Goal: Task Accomplishment & Management: Use online tool/utility

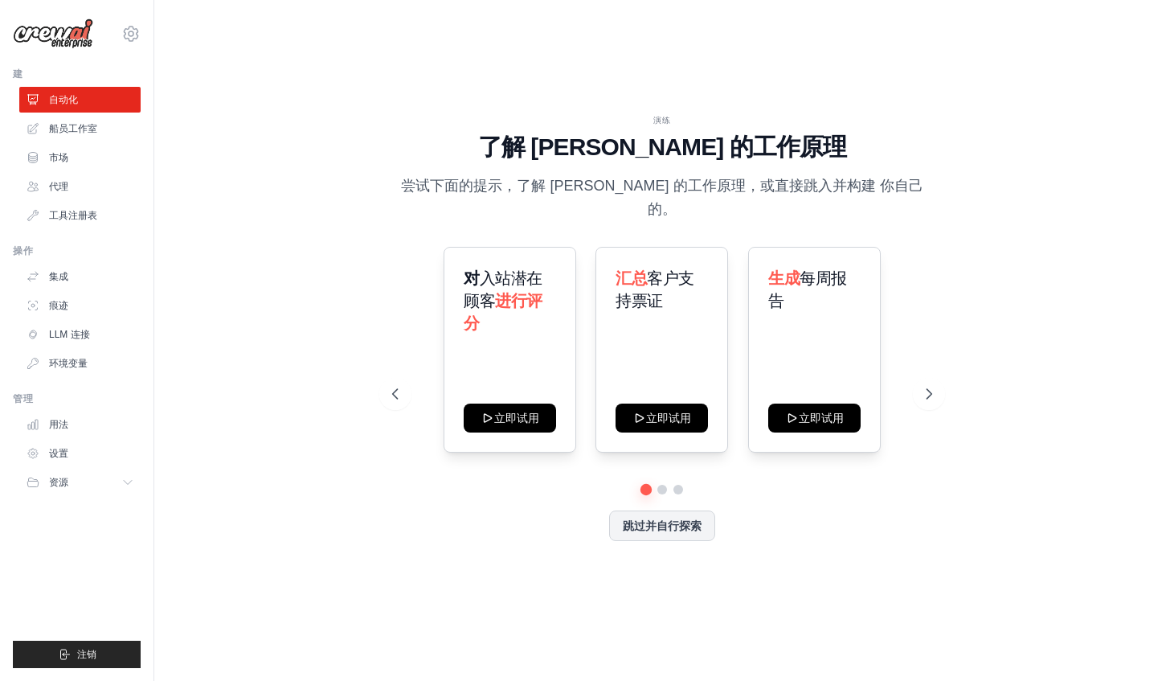
click at [281, 92] on div "演练 了解 [PERSON_NAME] 的工作原理 尝试下面的提示，了解 [PERSON_NAME] 的工作原理，或直接跳入并构建 你自己的。 对 入站潜在顾…" at bounding box center [662, 340] width 964 height 649
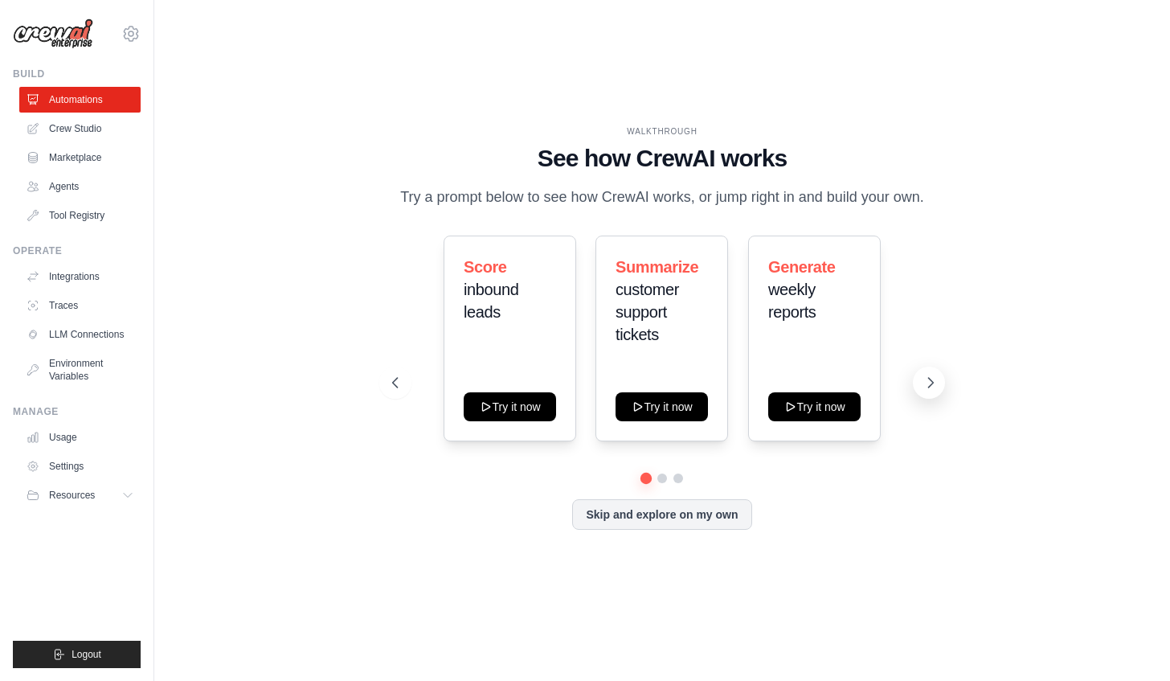
click at [928, 399] on button at bounding box center [929, 382] width 32 height 32
drag, startPoint x: 610, startPoint y: 330, endPoint x: 542, endPoint y: 428, distance: 118.4
click at [542, 428] on div "Score inbound leads Try it now Summarize customer support tickets Try it now Ge…" at bounding box center [662, 338] width 540 height 206
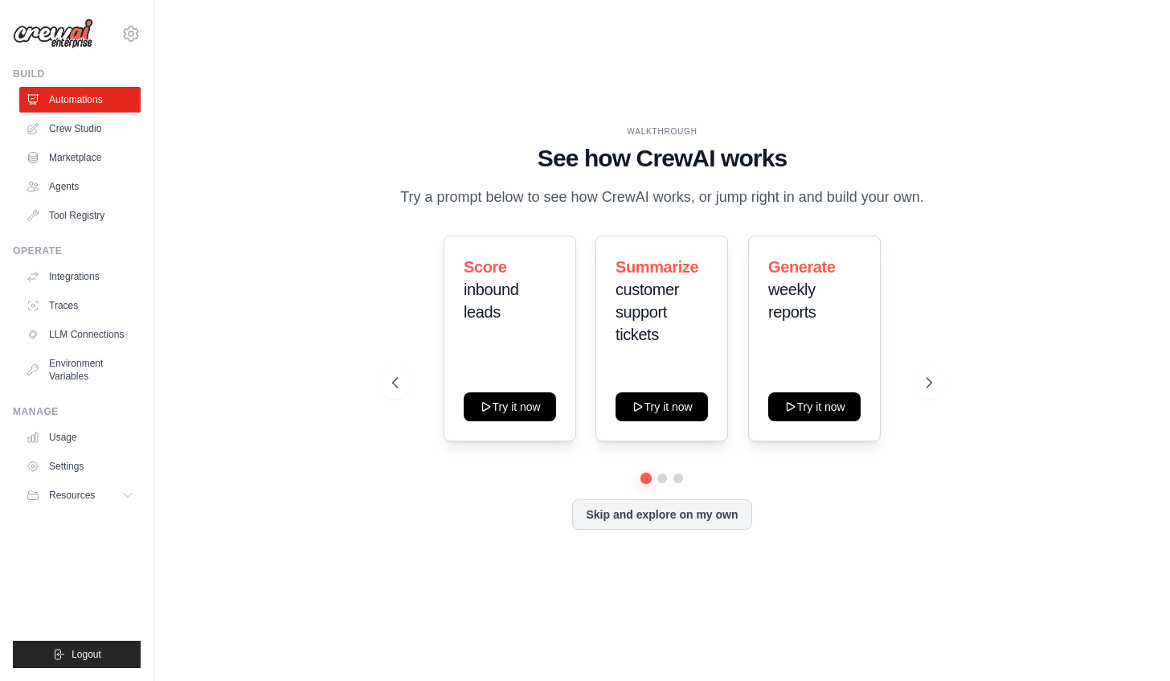
drag, startPoint x: 542, startPoint y: 428, endPoint x: 474, endPoint y: 469, distance: 79.7
click at [474, 469] on div "Score inbound leads Try it now Summarize customer support tickets Try it now Ge…" at bounding box center [662, 354] width 540 height 238
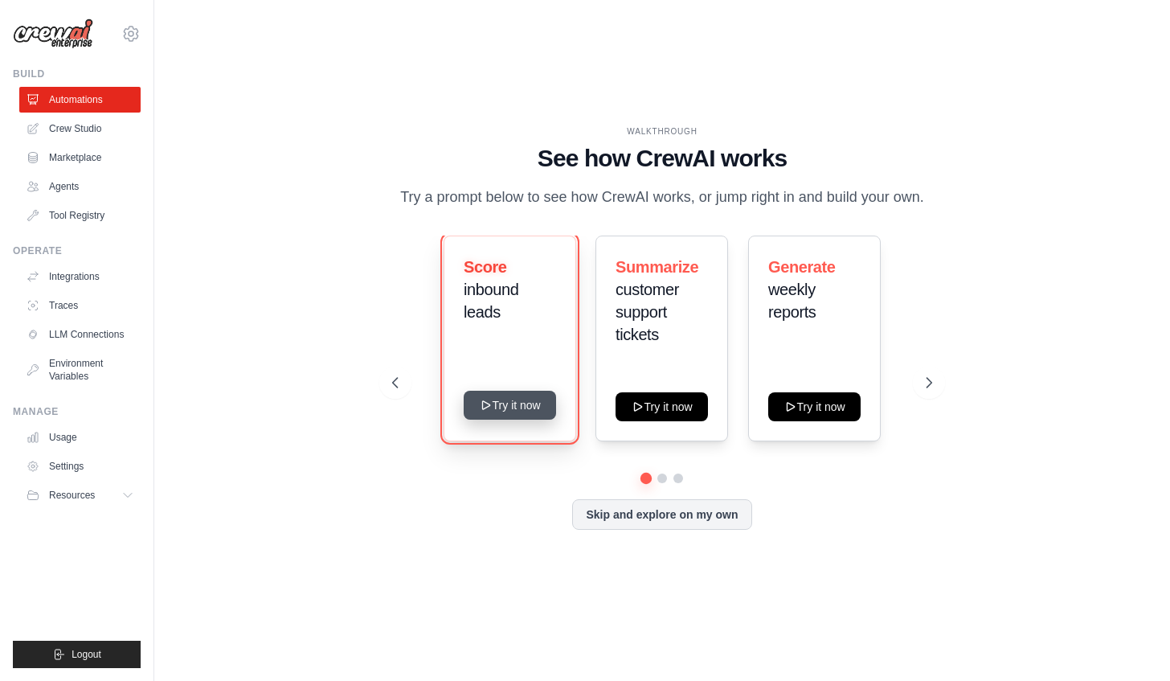
click at [505, 413] on button "Try it now" at bounding box center [510, 405] width 92 height 29
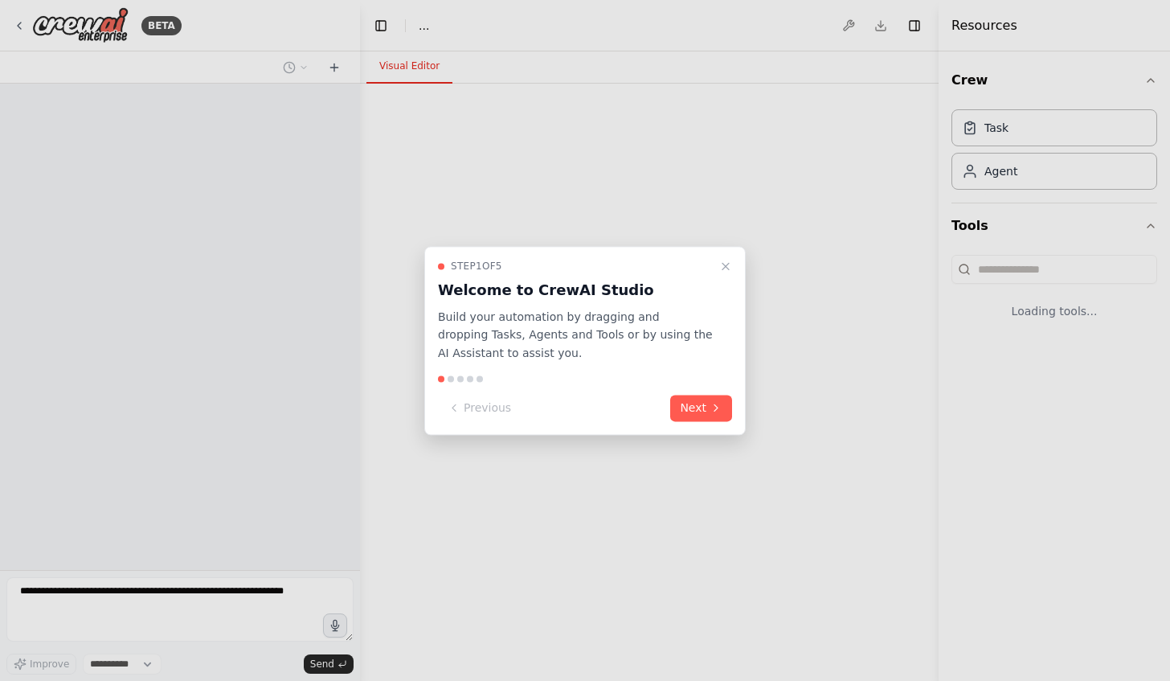
select select "****"
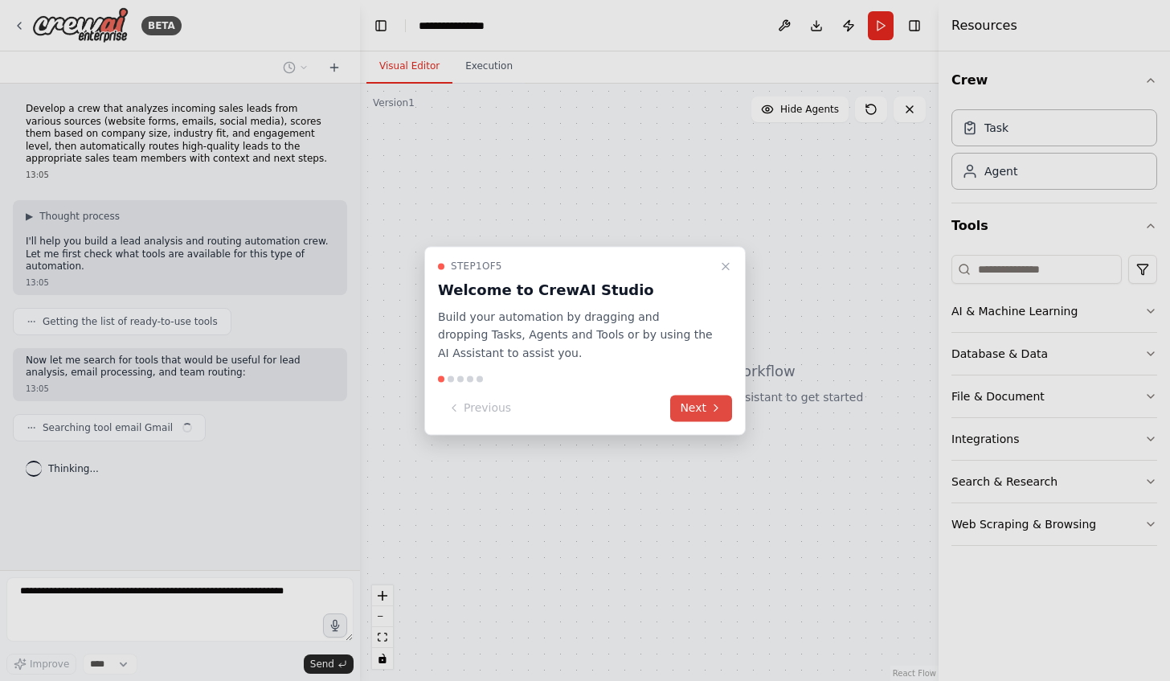
click at [694, 409] on button "Next" at bounding box center [701, 408] width 62 height 27
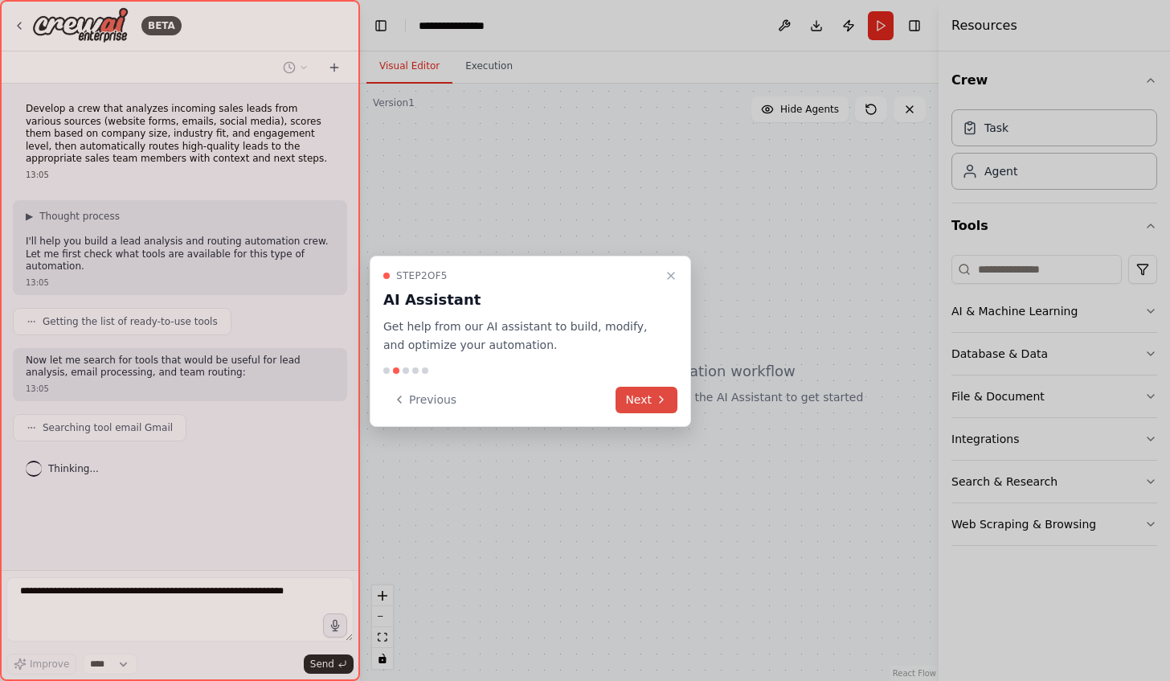
click at [646, 397] on button "Next" at bounding box center [647, 400] width 62 height 27
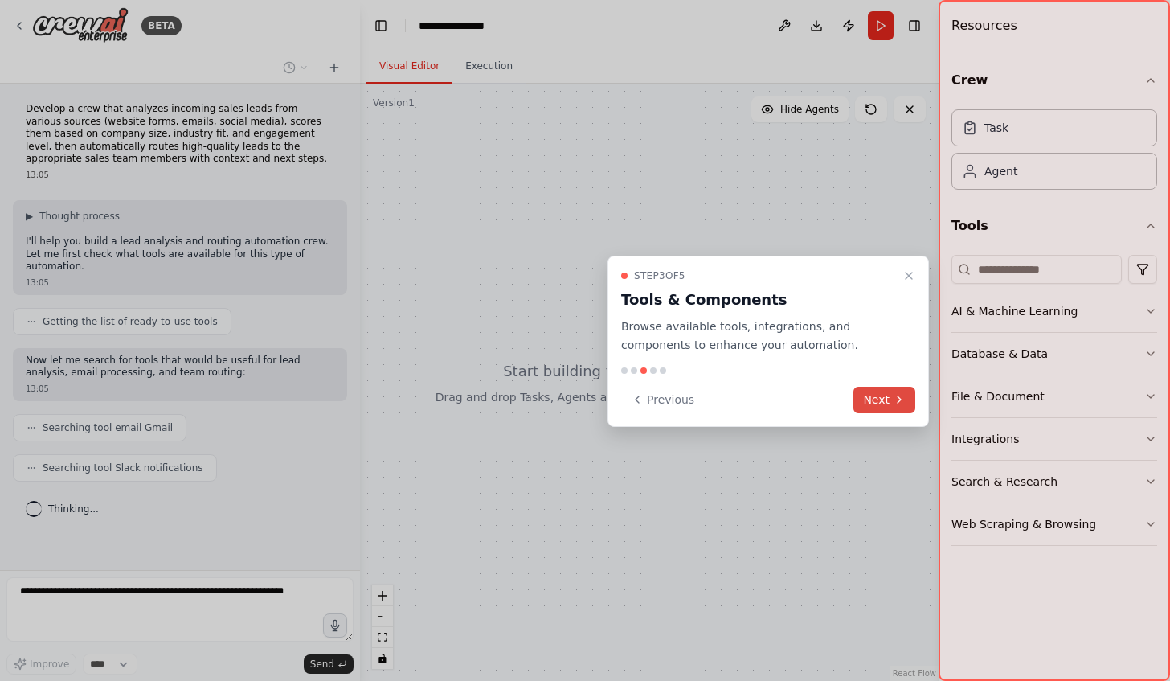
click at [866, 394] on button "Next" at bounding box center [884, 400] width 62 height 27
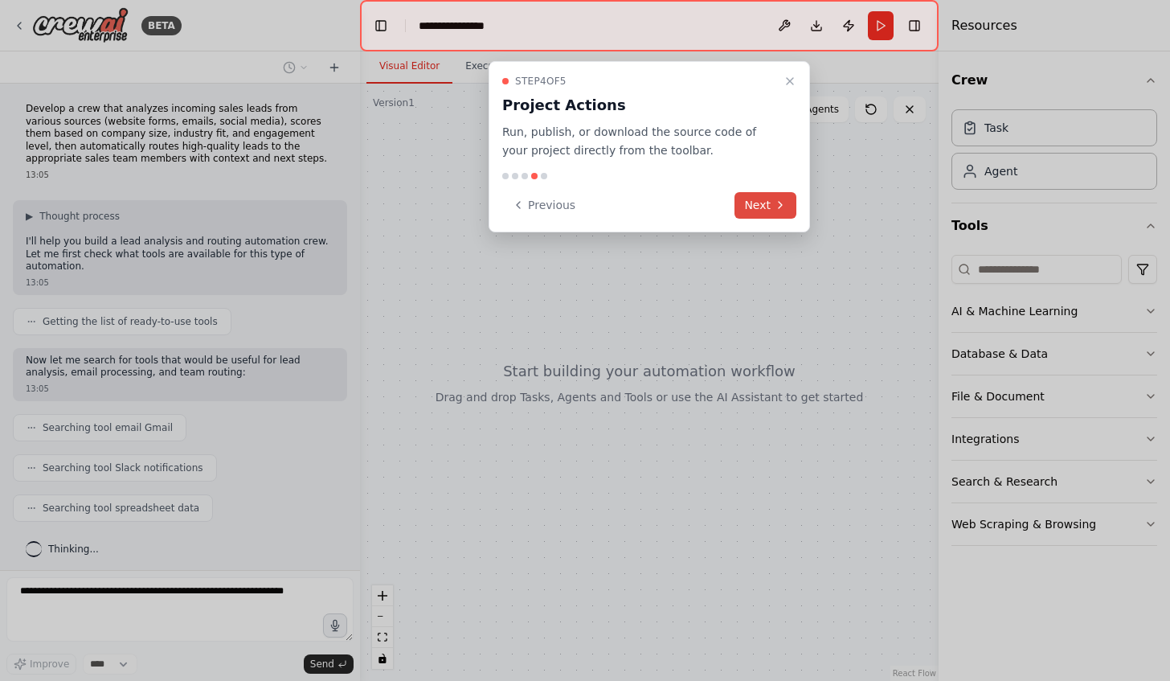
click at [776, 206] on icon at bounding box center [780, 205] width 13 height 13
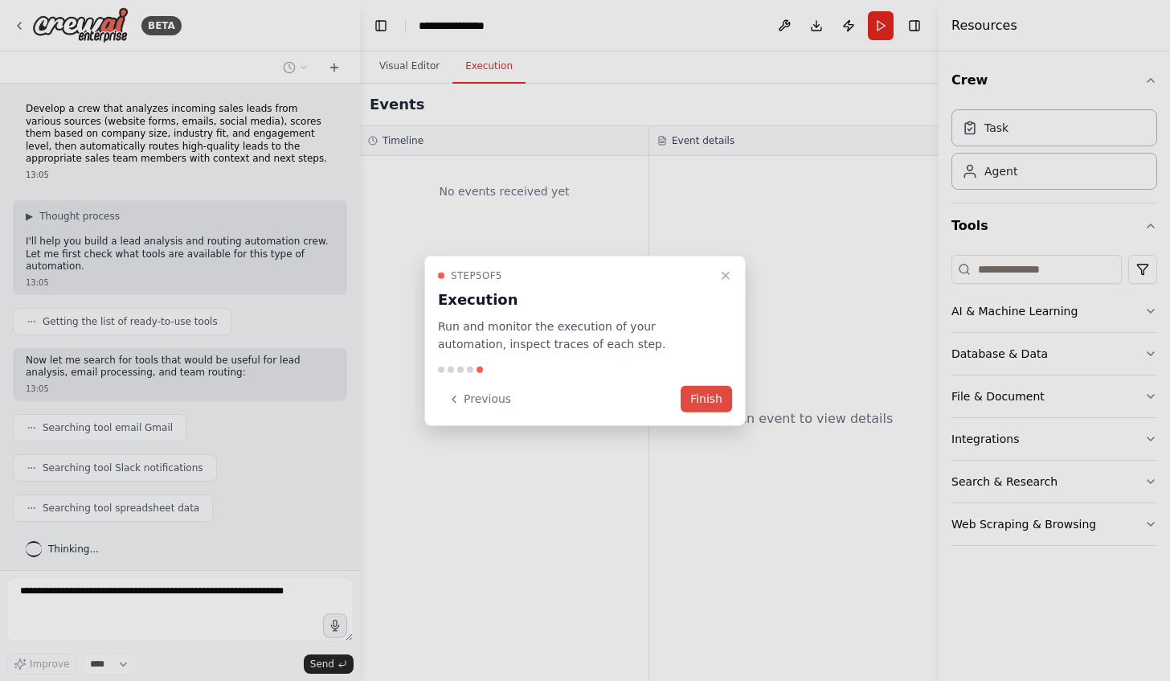
click at [698, 392] on button "Finish" at bounding box center [706, 399] width 51 height 27
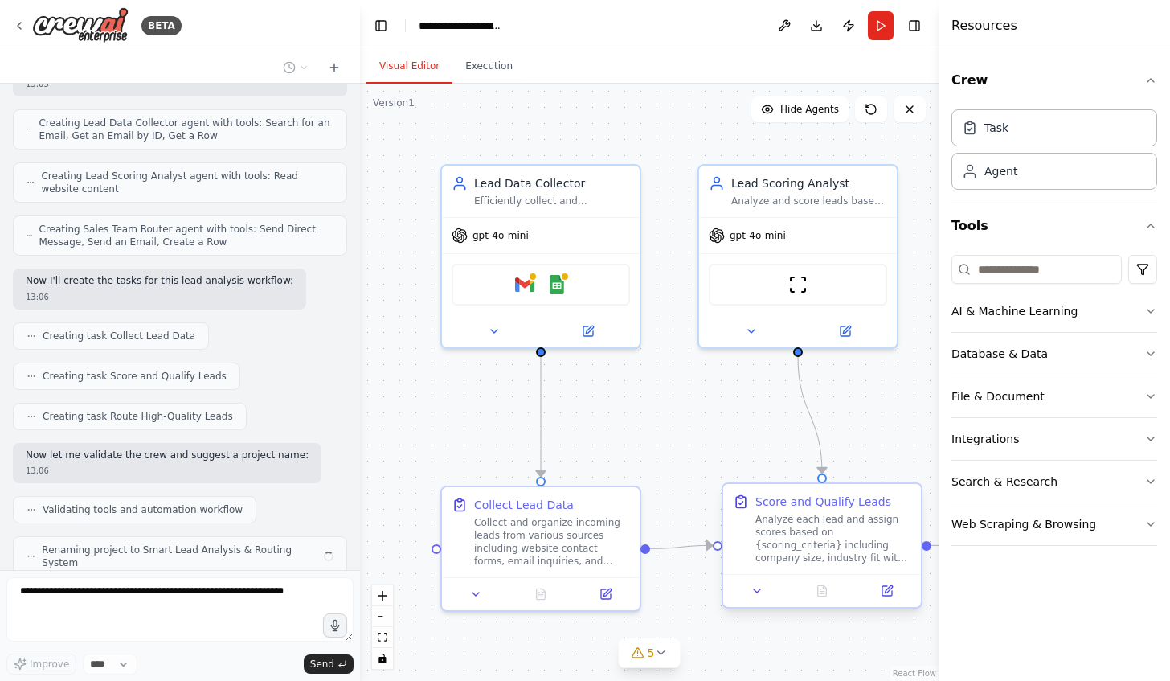
scroll to position [543, 0]
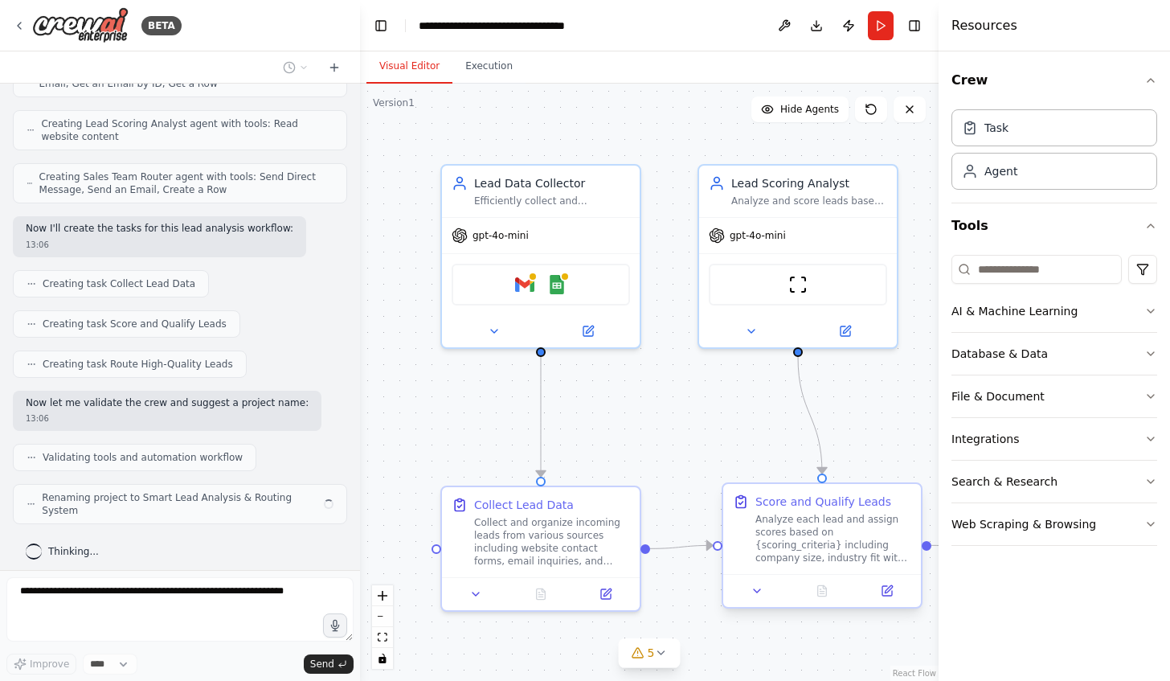
click at [910, 559] on div "Analyze each lead and assign scores based on {scoring_criteria} including compa…" at bounding box center [833, 538] width 156 height 51
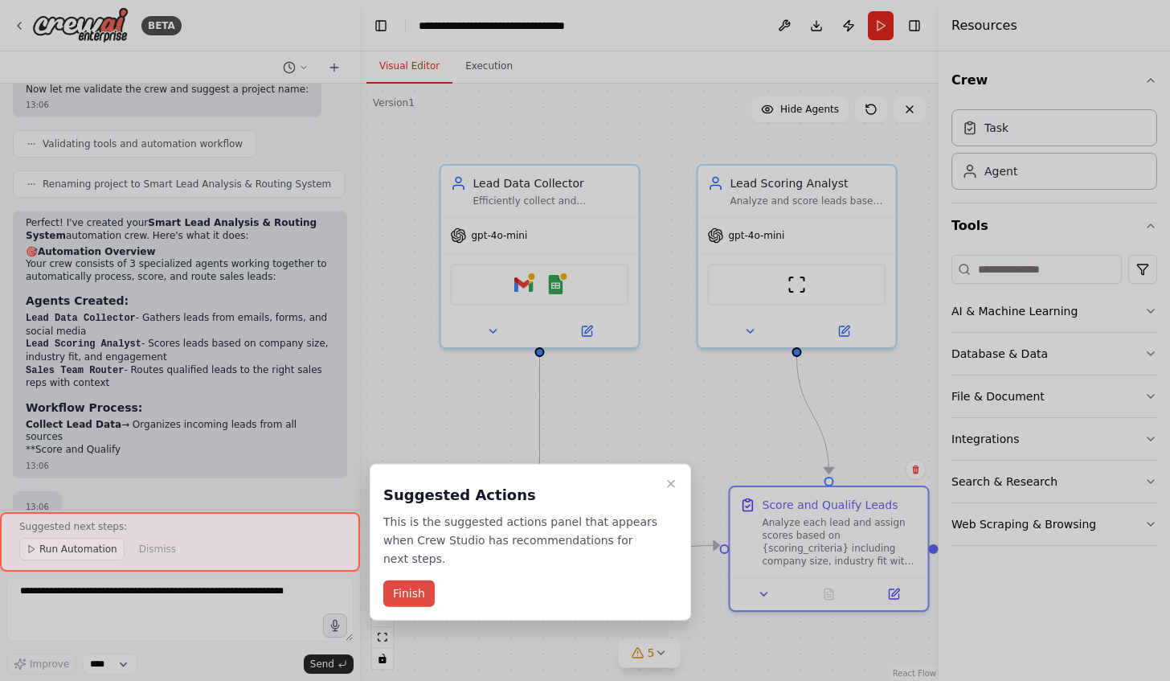
click at [421, 596] on button "Finish" at bounding box center [408, 593] width 51 height 27
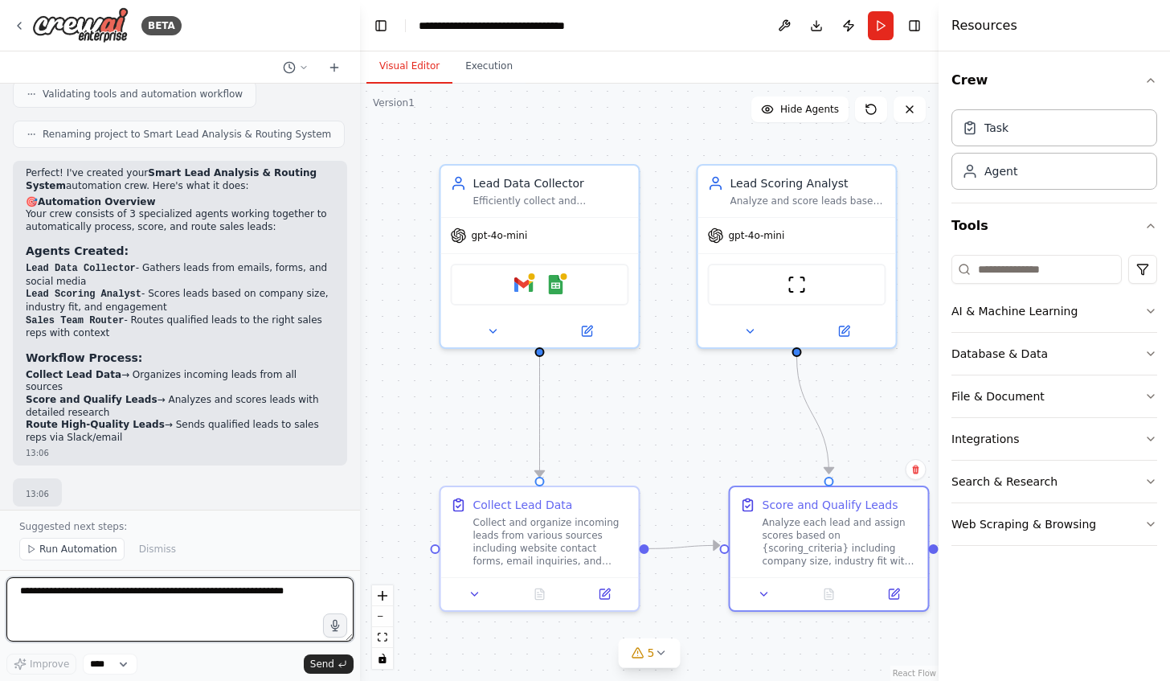
click at [218, 603] on textarea at bounding box center [179, 609] width 347 height 64
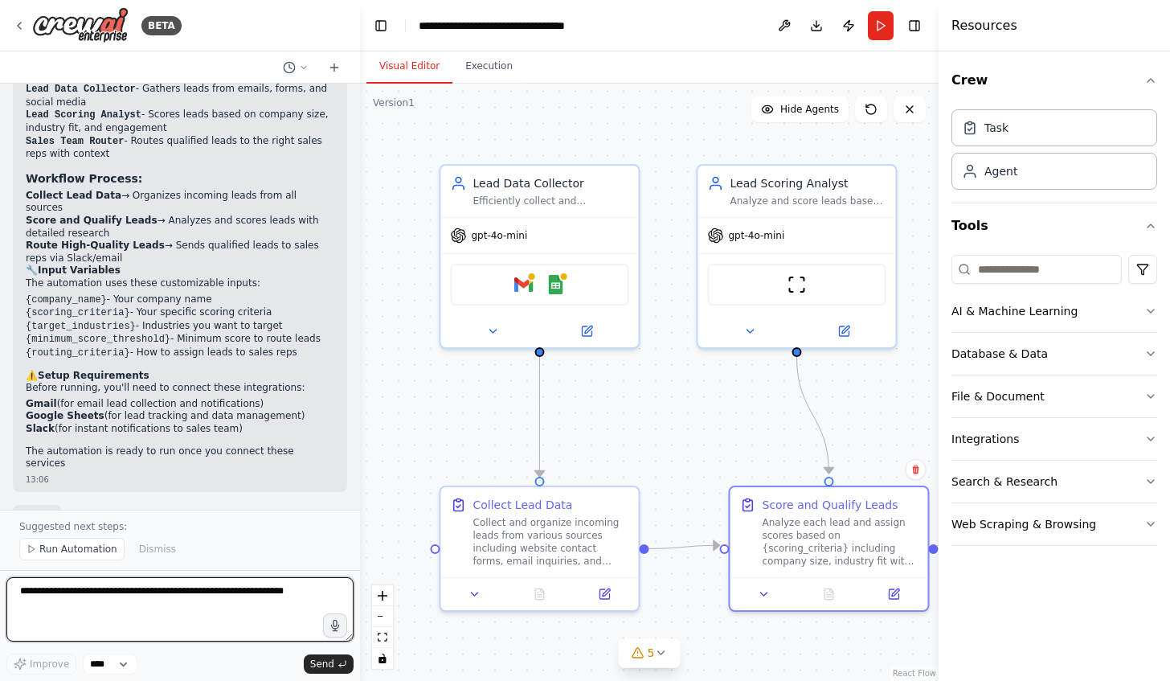
scroll to position [1098, 0]
